Goal: Use online tool/utility: Utilize a website feature to perform a specific function

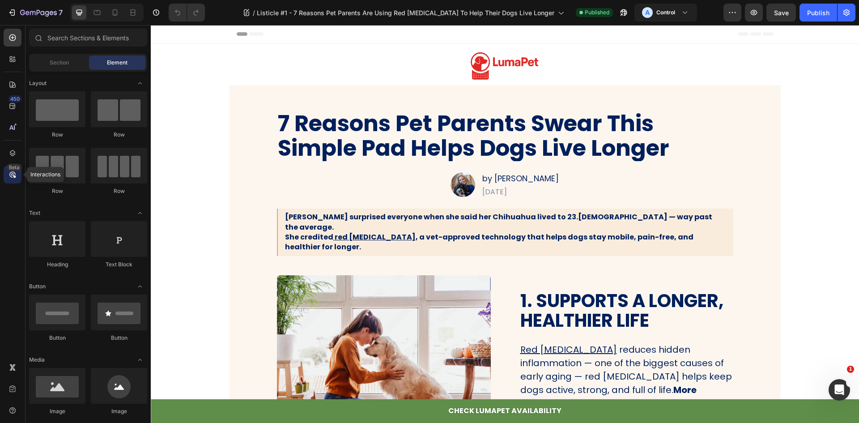
click at [17, 171] on div "Beta" at bounding box center [13, 175] width 18 height 18
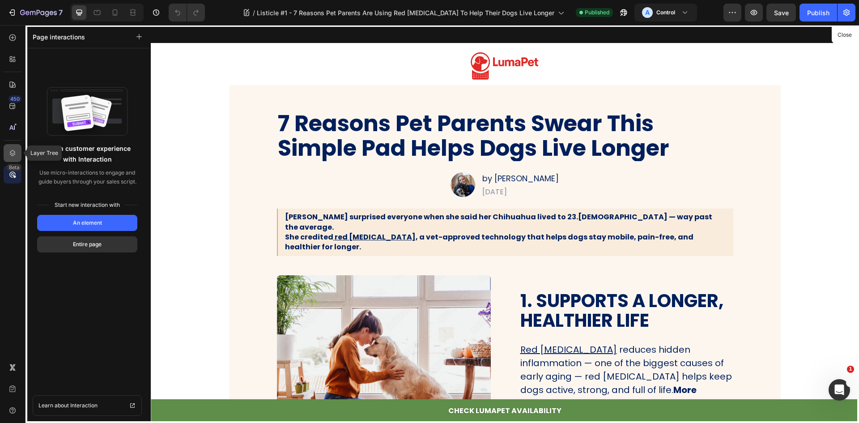
click at [11, 157] on icon at bounding box center [12, 153] width 9 height 9
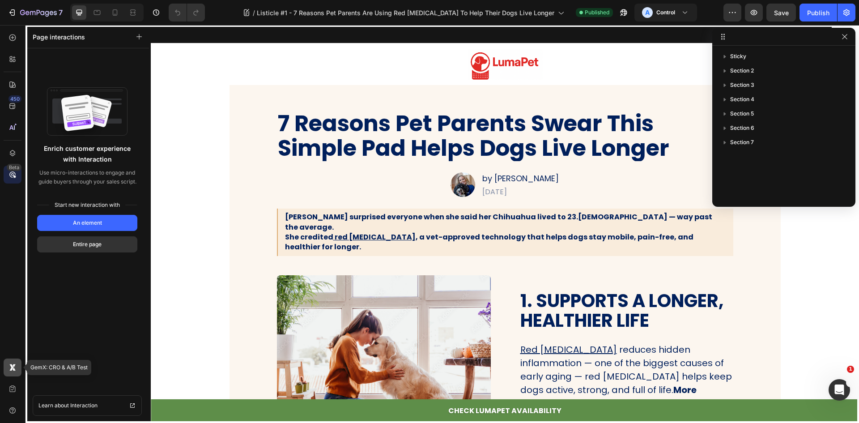
click at [11, 364] on icon at bounding box center [12, 367] width 9 height 9
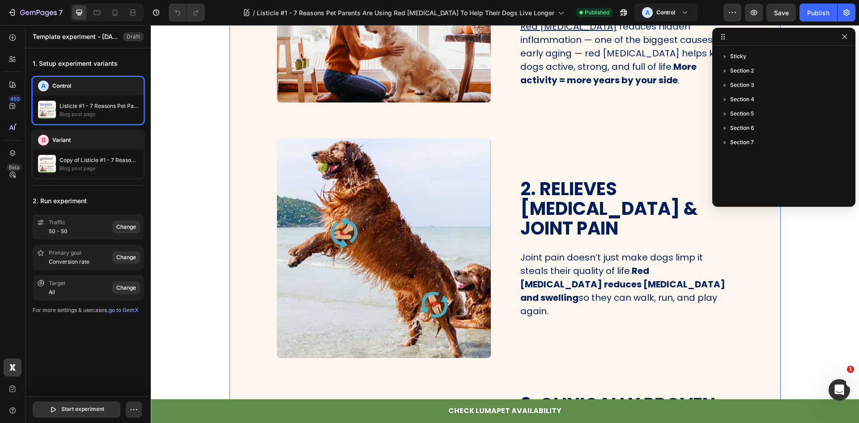
scroll to position [90, 0]
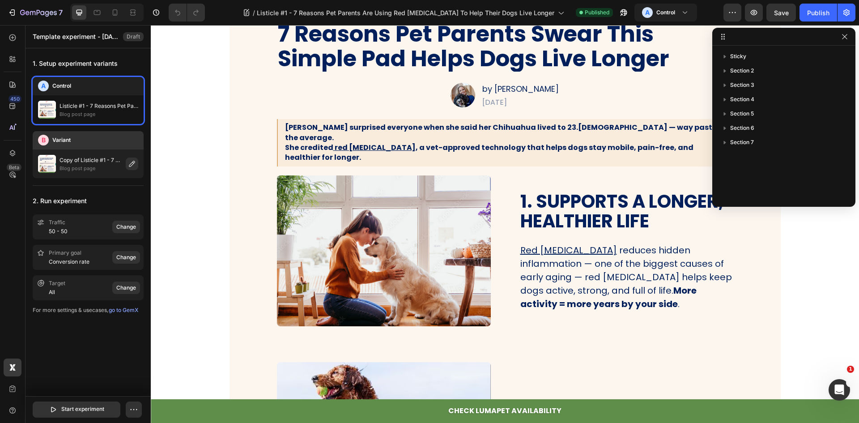
click at [73, 160] on p "Copy of Listicle #1 - 7 Reasons Pet Parents Are Using Red [MEDICAL_DATA] To Hel…" at bounding box center [91, 160] width 63 height 9
